Goal: Task Accomplishment & Management: Use online tool/utility

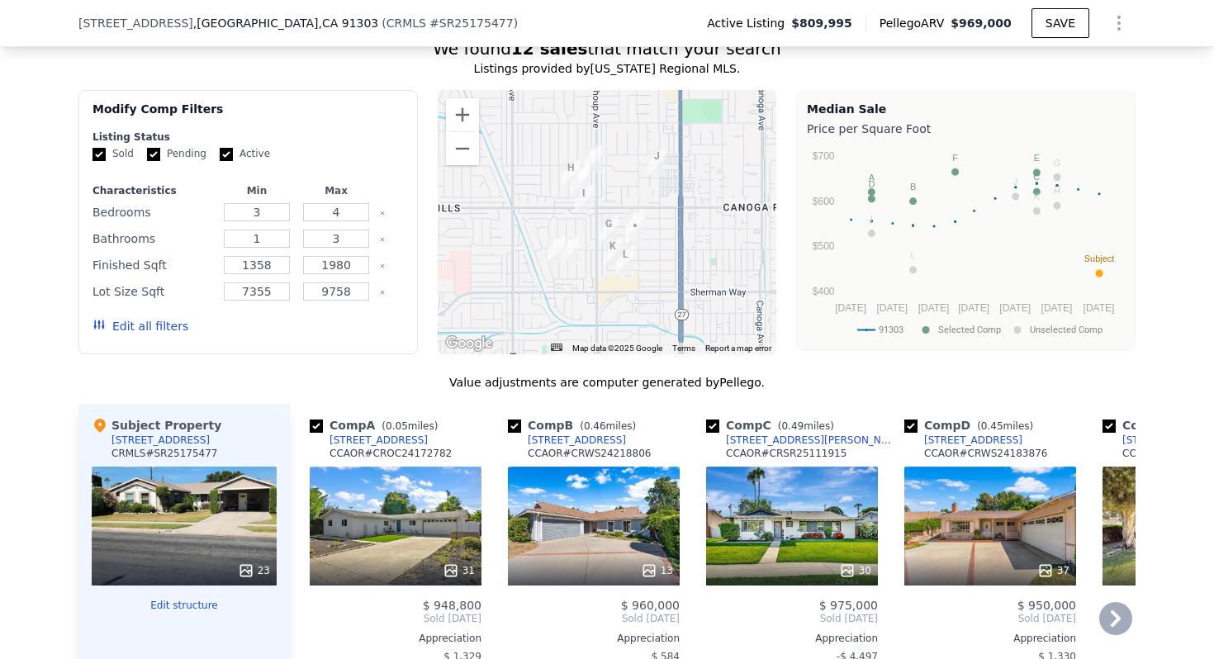
scroll to position [1450, 0]
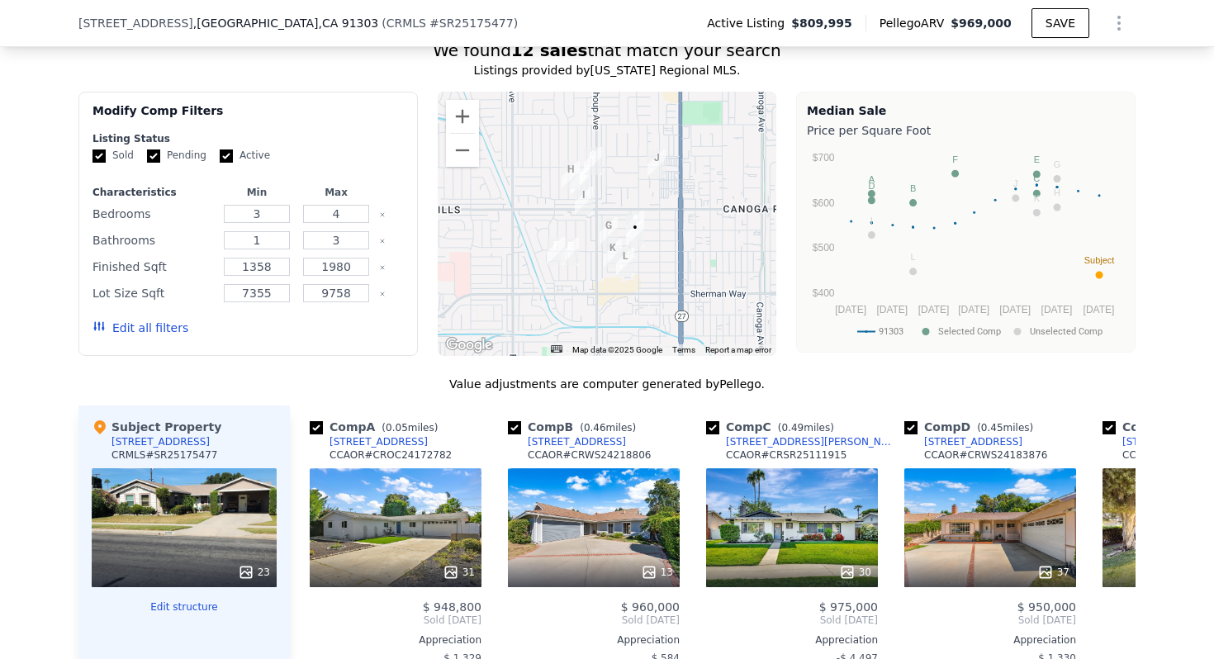
click at [665, 201] on div at bounding box center [607, 224] width 339 height 264
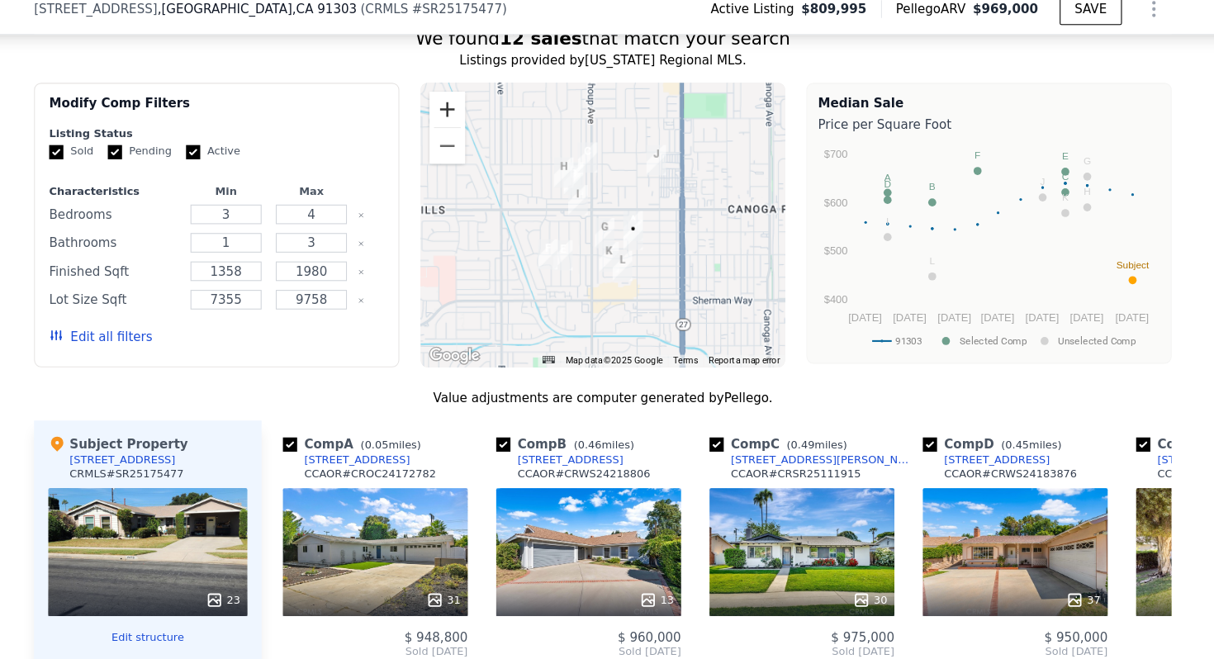
click at [459, 110] on button "Zoom in" at bounding box center [462, 116] width 33 height 33
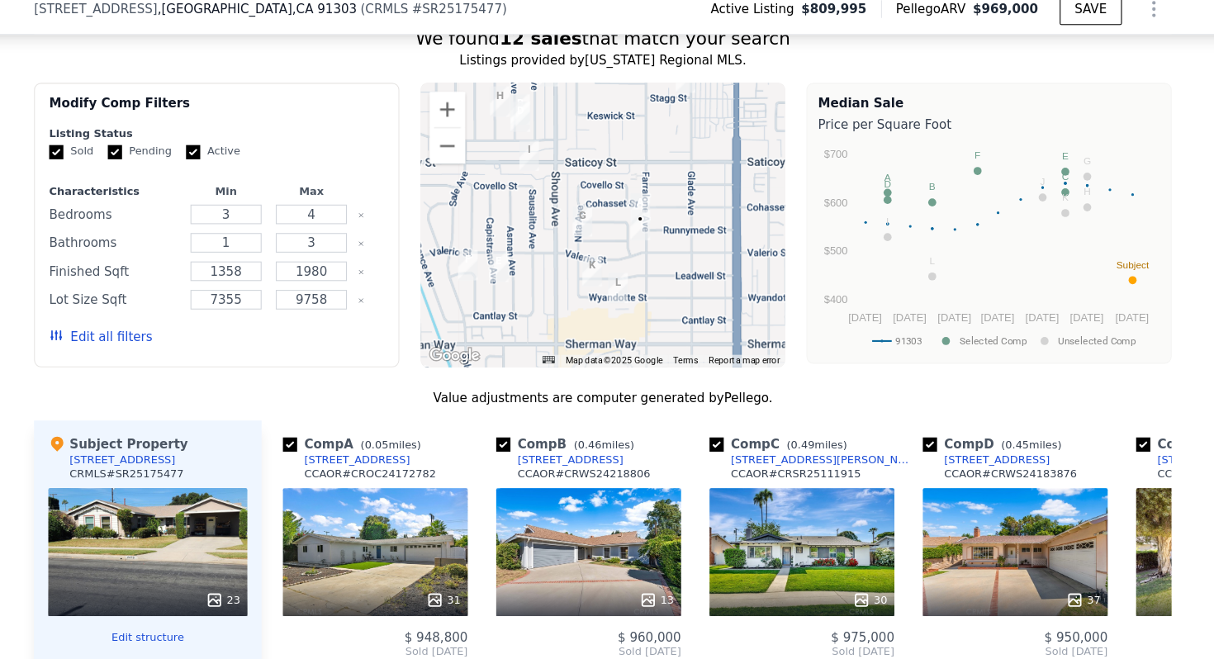
drag, startPoint x: 545, startPoint y: 217, endPoint x: 523, endPoint y: 186, distance: 38.5
click at [523, 187] on div at bounding box center [607, 224] width 339 height 264
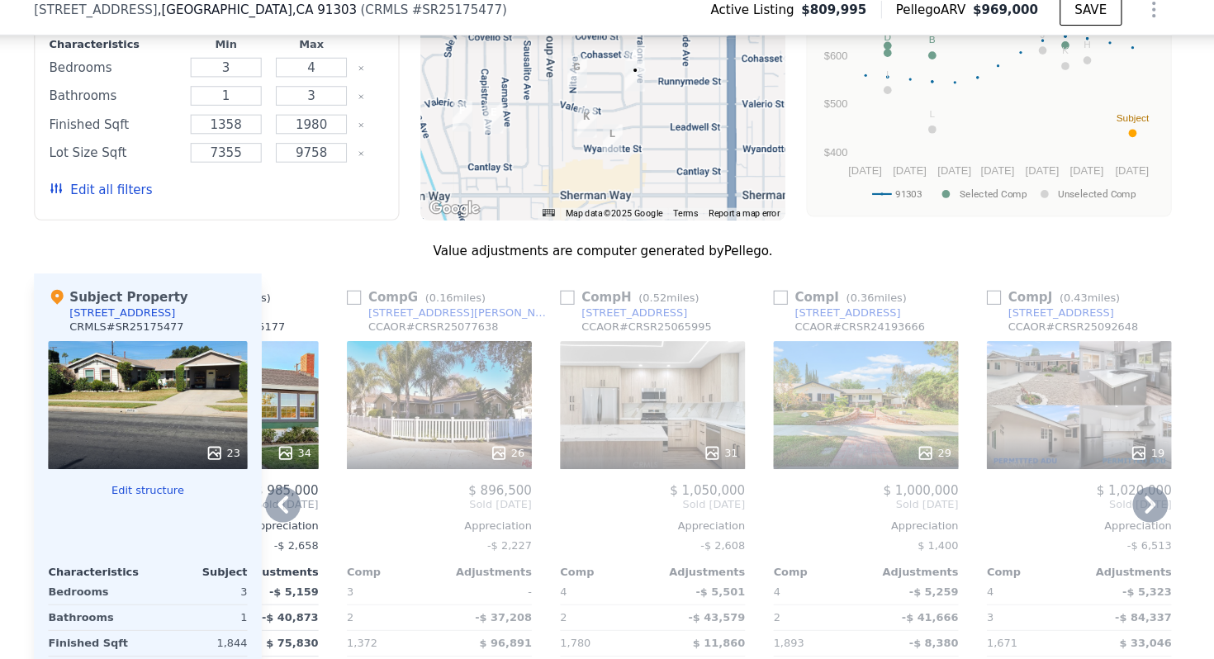
scroll to position [1594, 0]
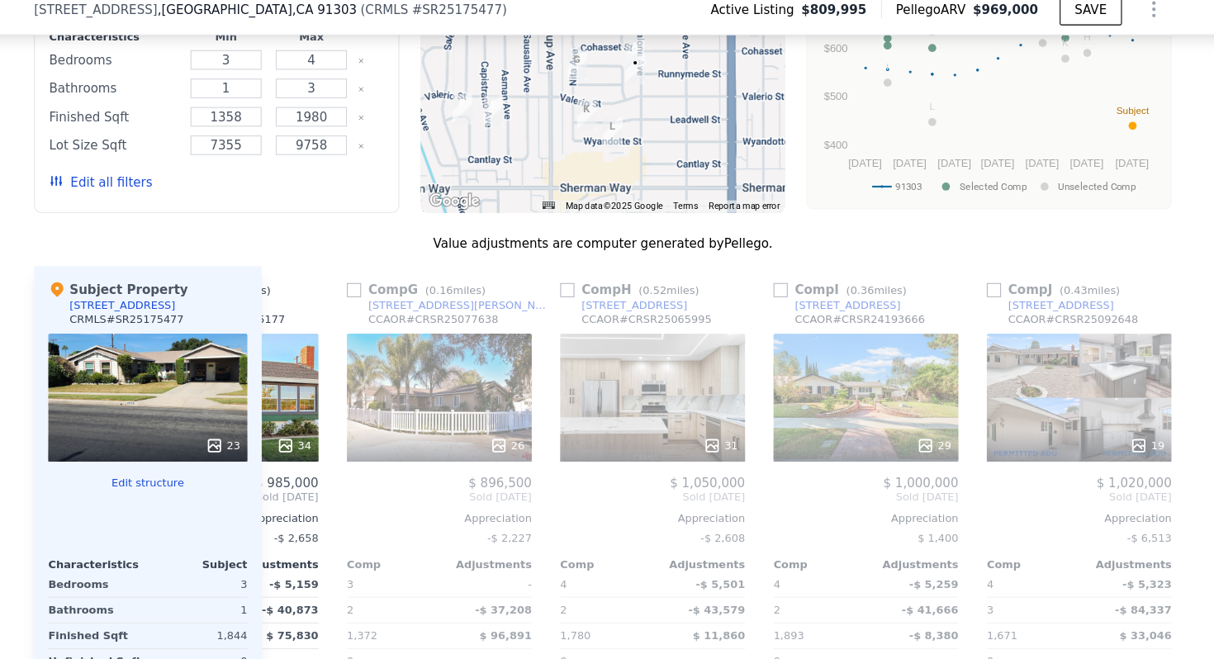
click at [587, 69] on img "22327 Gifford St" at bounding box center [583, 75] width 18 height 28
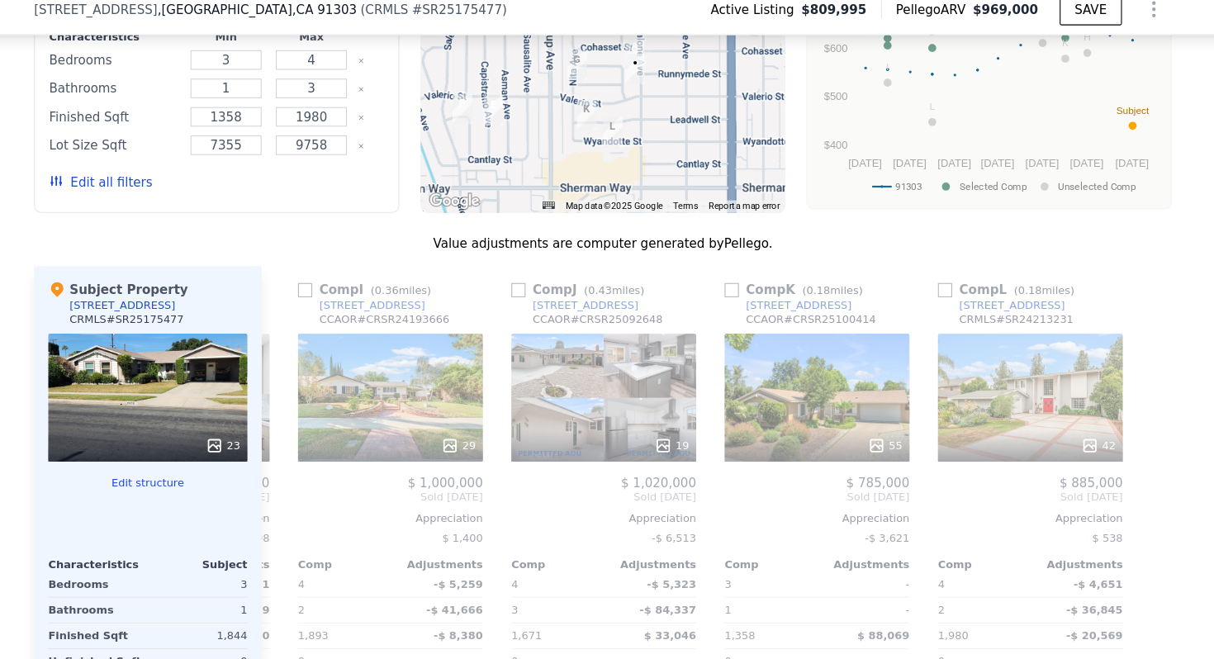
scroll to position [0, 1572]
click at [778, 390] on div "55" at bounding box center [805, 383] width 172 height 119
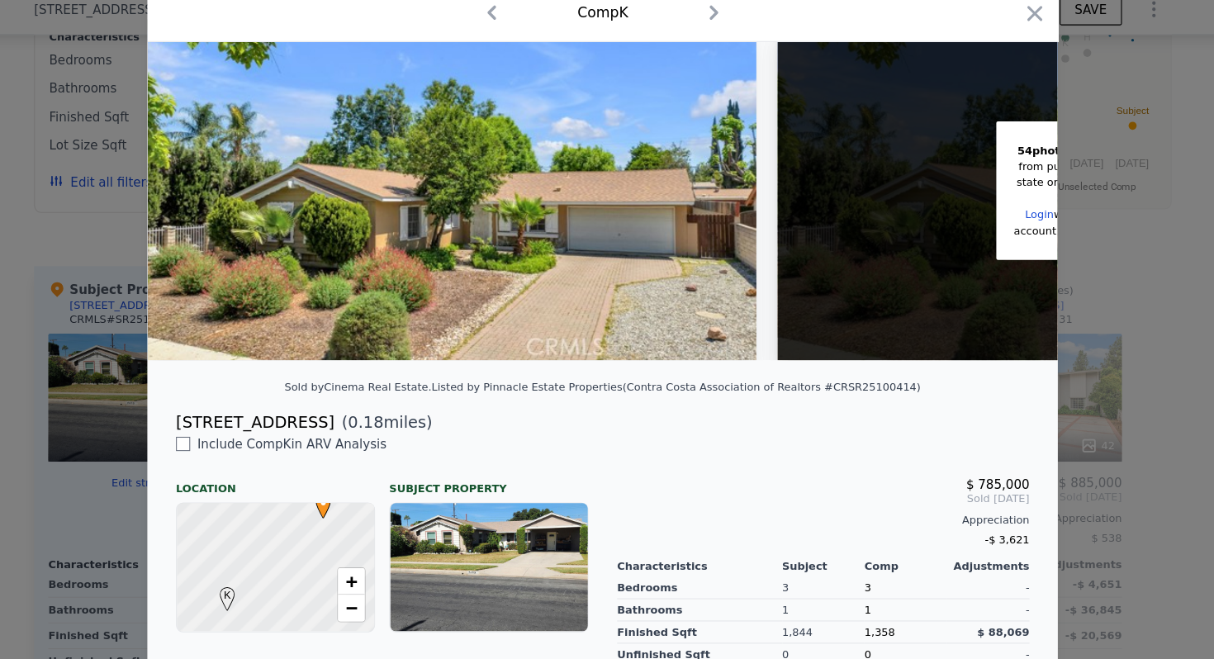
scroll to position [91, 0]
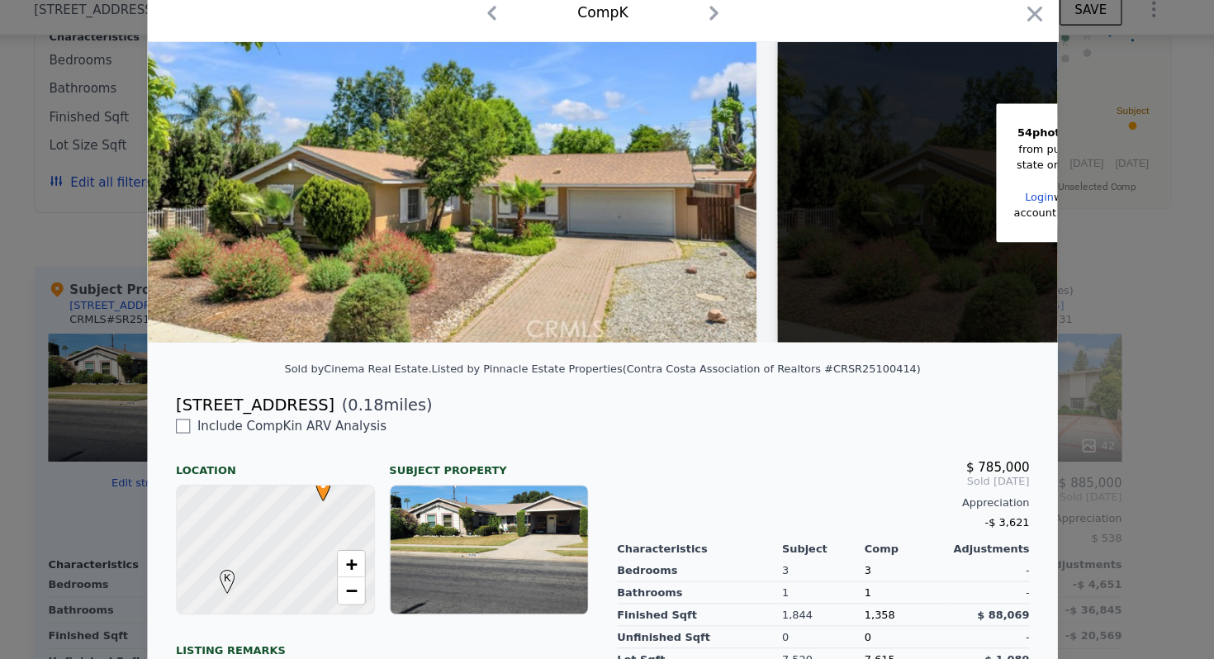
click at [317, 395] on div "[STREET_ADDRESS]" at bounding box center [284, 390] width 147 height 23
copy div "[STREET_ADDRESS]"
click at [107, 204] on div at bounding box center [607, 329] width 1214 height 659
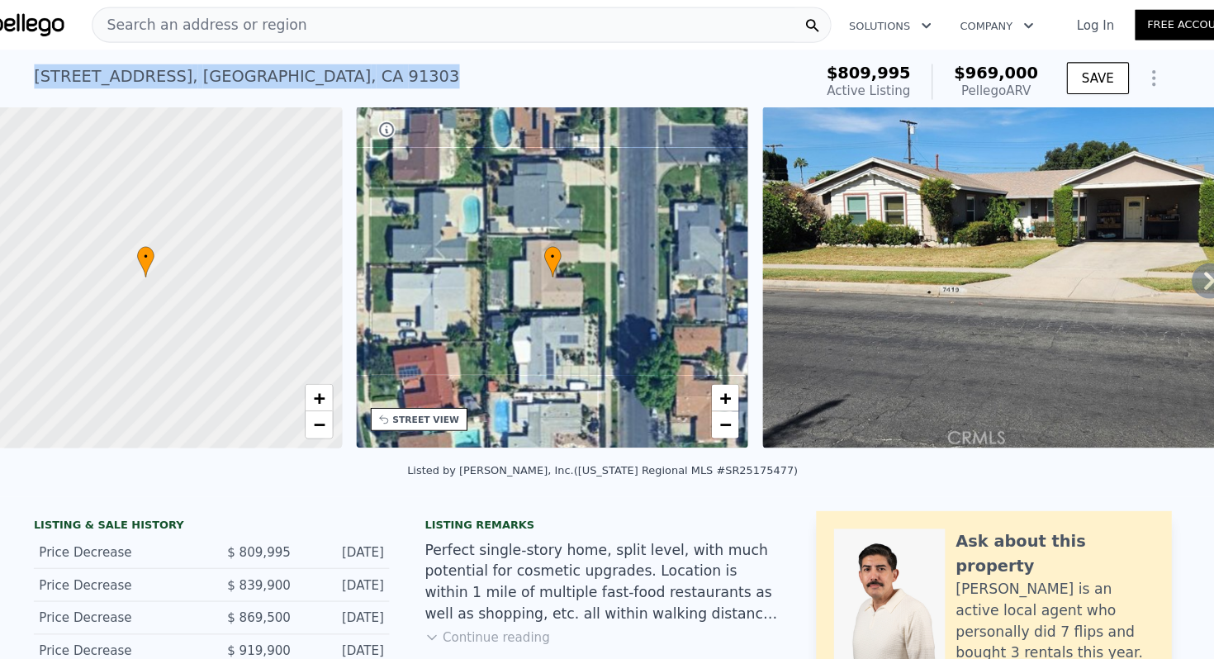
drag, startPoint x: 432, startPoint y: 69, endPoint x: 48, endPoint y: 72, distance: 383.9
click at [48, 72] on div "[STREET_ADDRESS] Active at $809,995 (~ARV $969k ) $809,995 Active Listing $969,…" at bounding box center [607, 72] width 1214 height 53
copy div "[STREET_ADDRESS]"
click at [386, 71] on div "[STREET_ADDRESS]" at bounding box center [275, 70] width 395 height 23
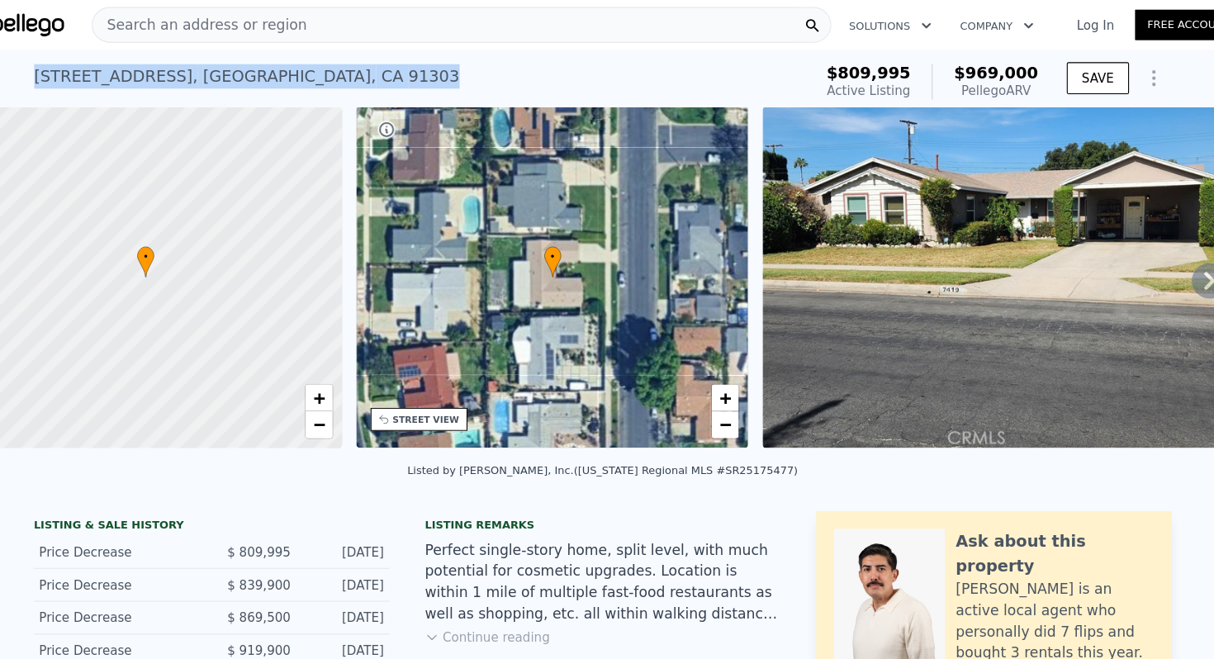
click at [386, 71] on div "[STREET_ADDRESS]" at bounding box center [275, 70] width 395 height 23
copy div "[STREET_ADDRESS] Active at $809,995 (~ARV $969k )"
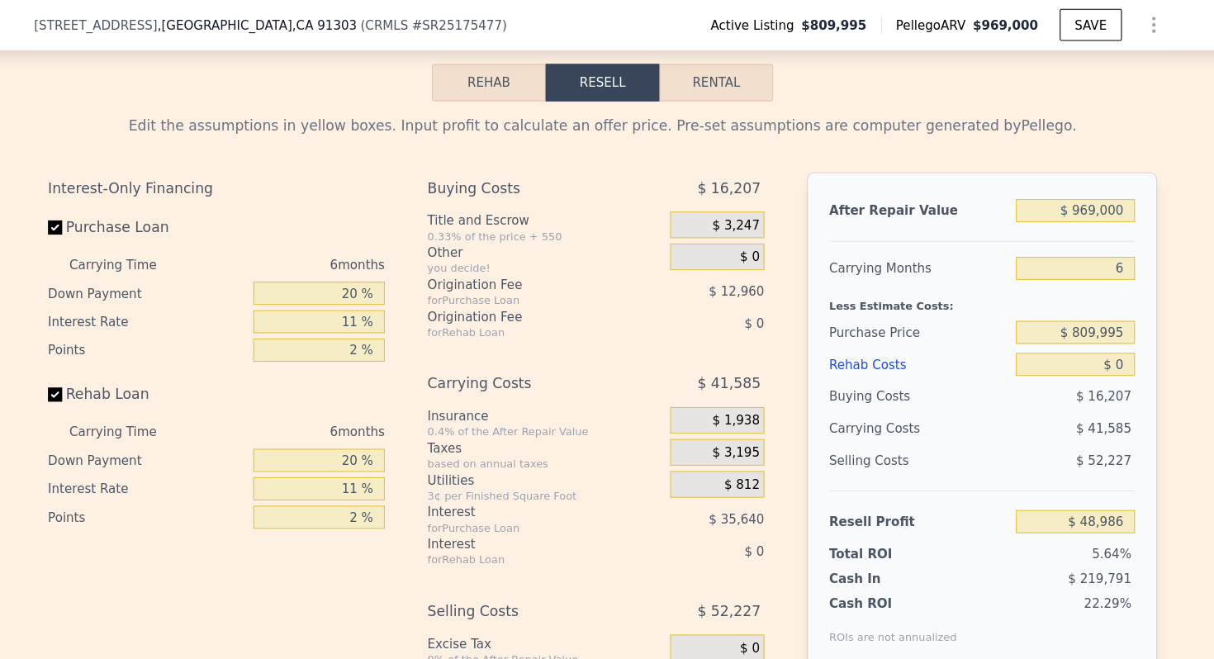
scroll to position [2506, 0]
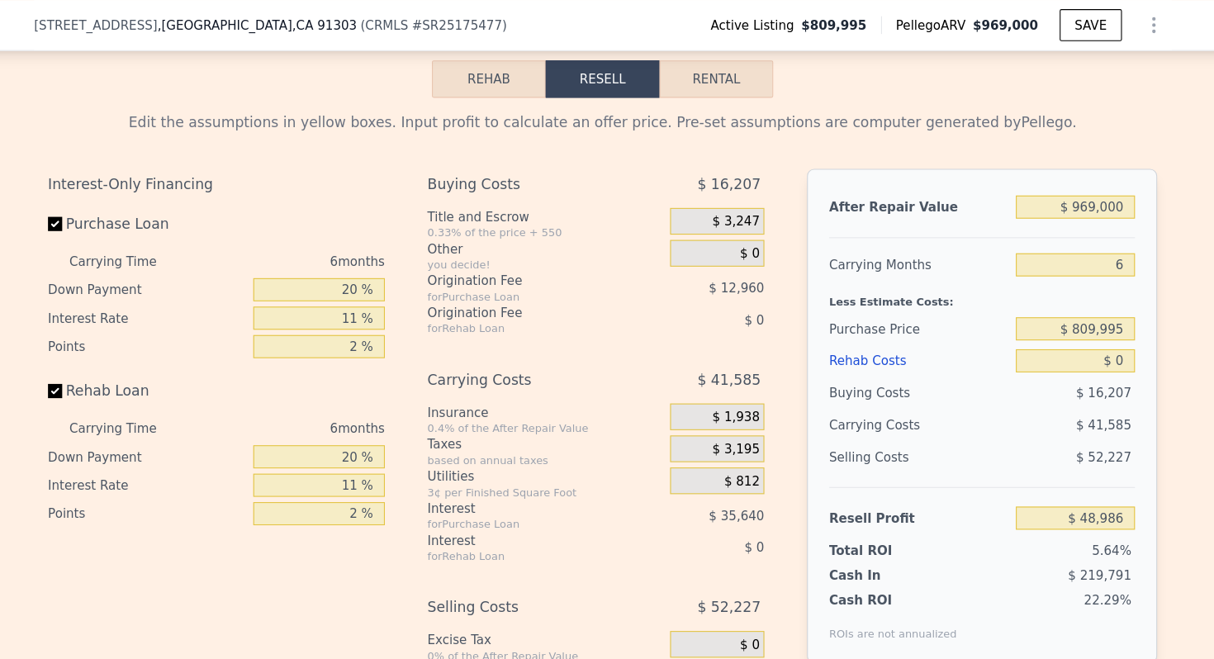
click at [530, 88] on button "Rehab" at bounding box center [501, 73] width 106 height 35
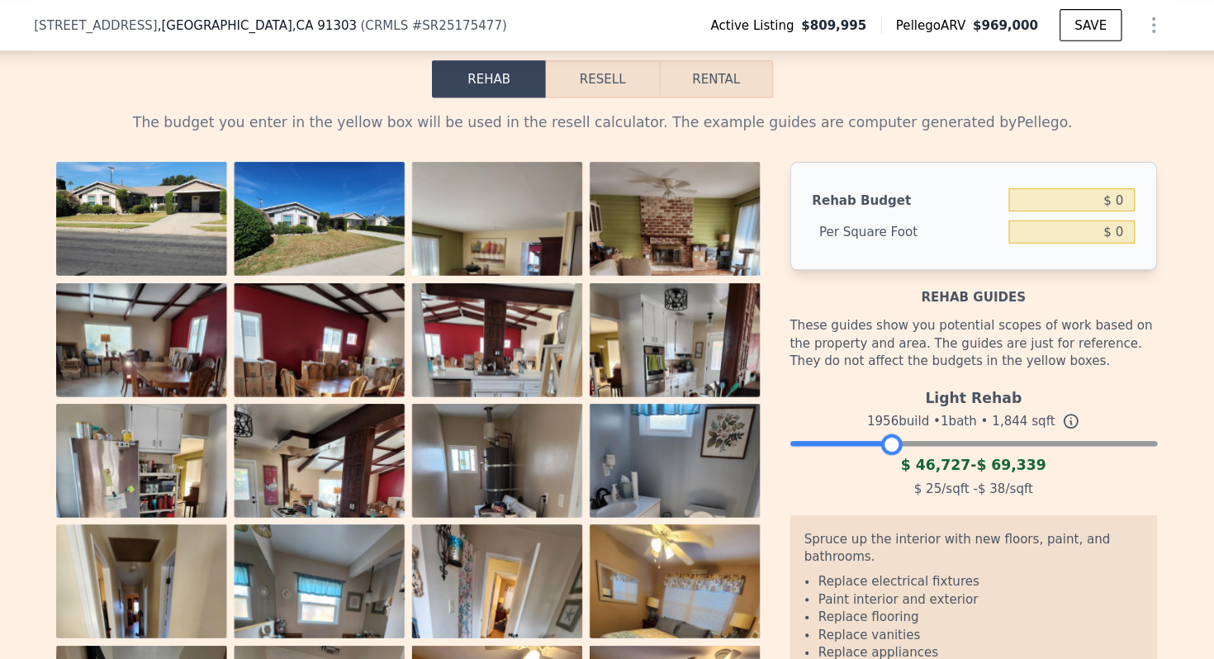
drag, startPoint x: 1089, startPoint y: 411, endPoint x: 874, endPoint y: 410, distance: 214.6
click at [874, 410] on div at bounding box center [951, 408] width 341 height 10
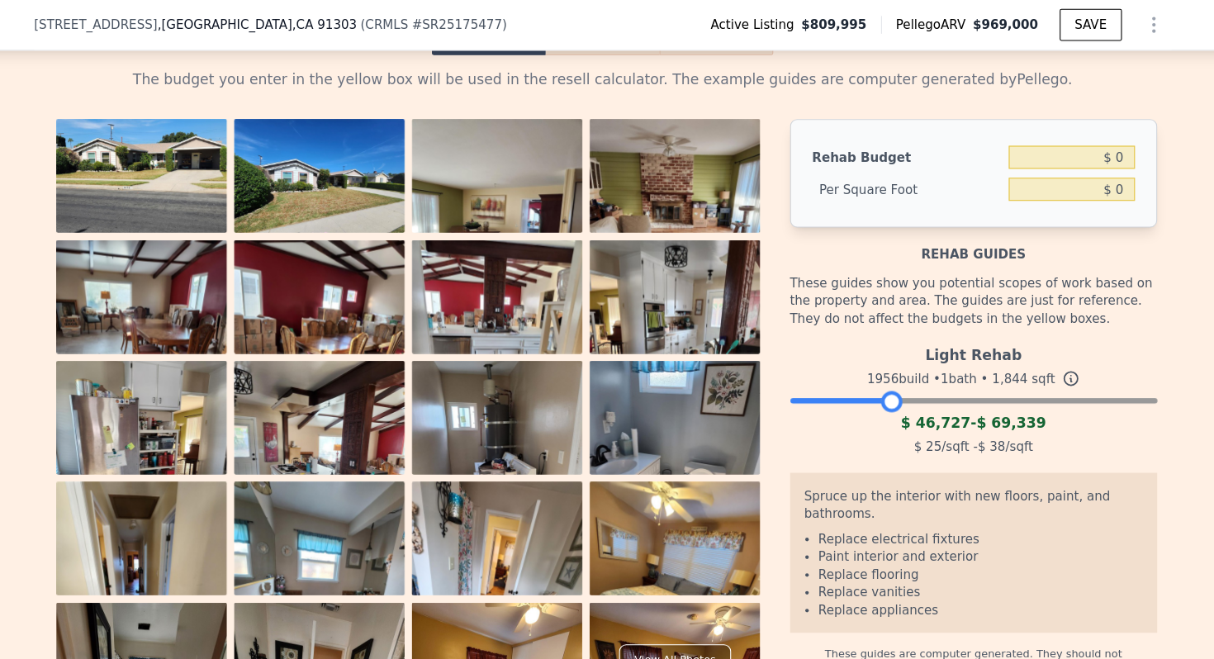
scroll to position [2549, 0]
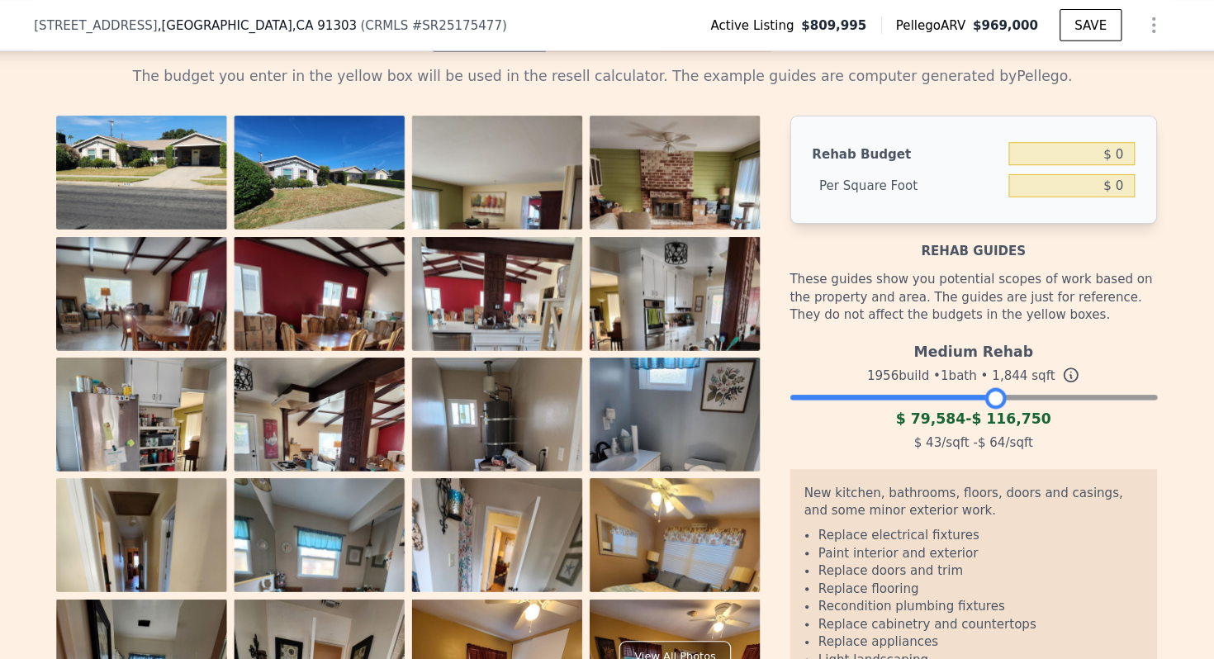
drag, startPoint x: 879, startPoint y: 375, endPoint x: 977, endPoint y: 359, distance: 99.5
click at [977, 360] on div at bounding box center [951, 365] width 341 height 10
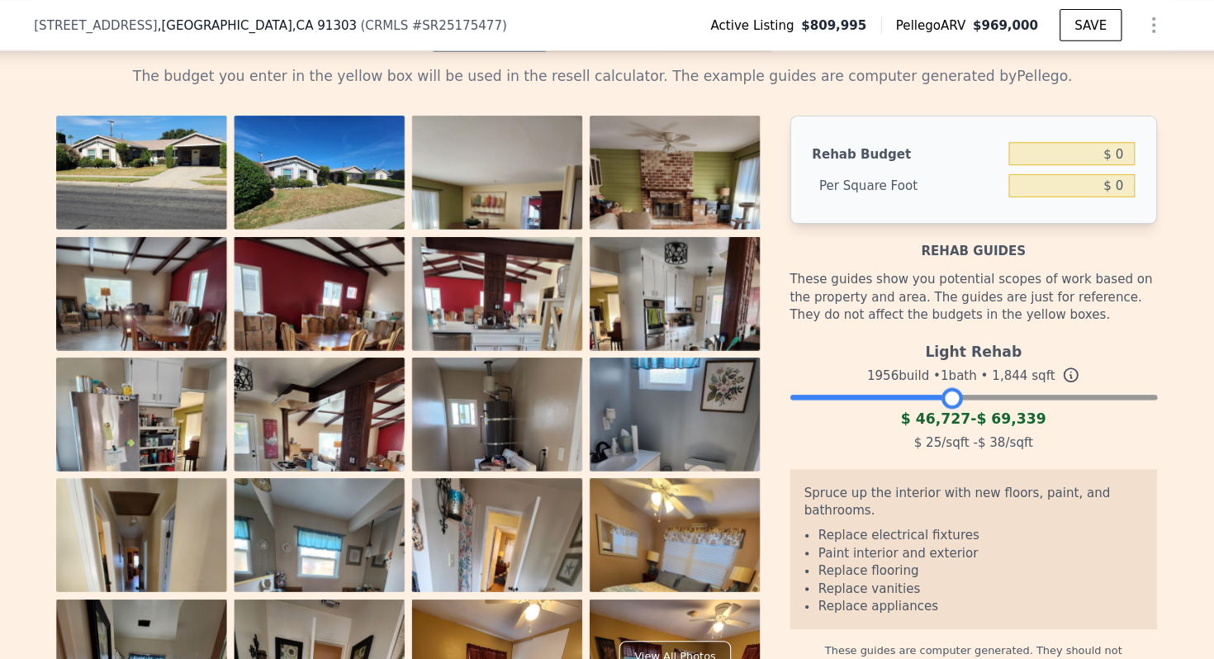
drag, startPoint x: 969, startPoint y: 363, endPoint x: 929, endPoint y: 362, distance: 40.5
click at [929, 362] on div at bounding box center [931, 370] width 20 height 20
click at [1091, 168] on input "$ 0" at bounding box center [1042, 172] width 117 height 21
